Goal: Register for event/course

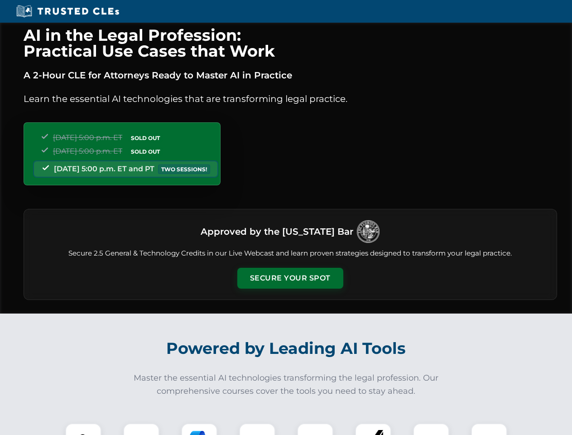
click at [290, 278] on button "Secure Your Spot" at bounding box center [290, 278] width 106 height 21
click at [83, 429] on img at bounding box center [83, 441] width 26 height 26
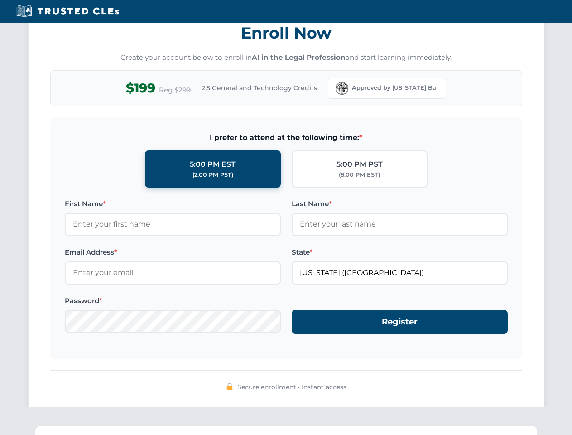
scroll to position [889, 0]
